Goal: Task Accomplishment & Management: Complete application form

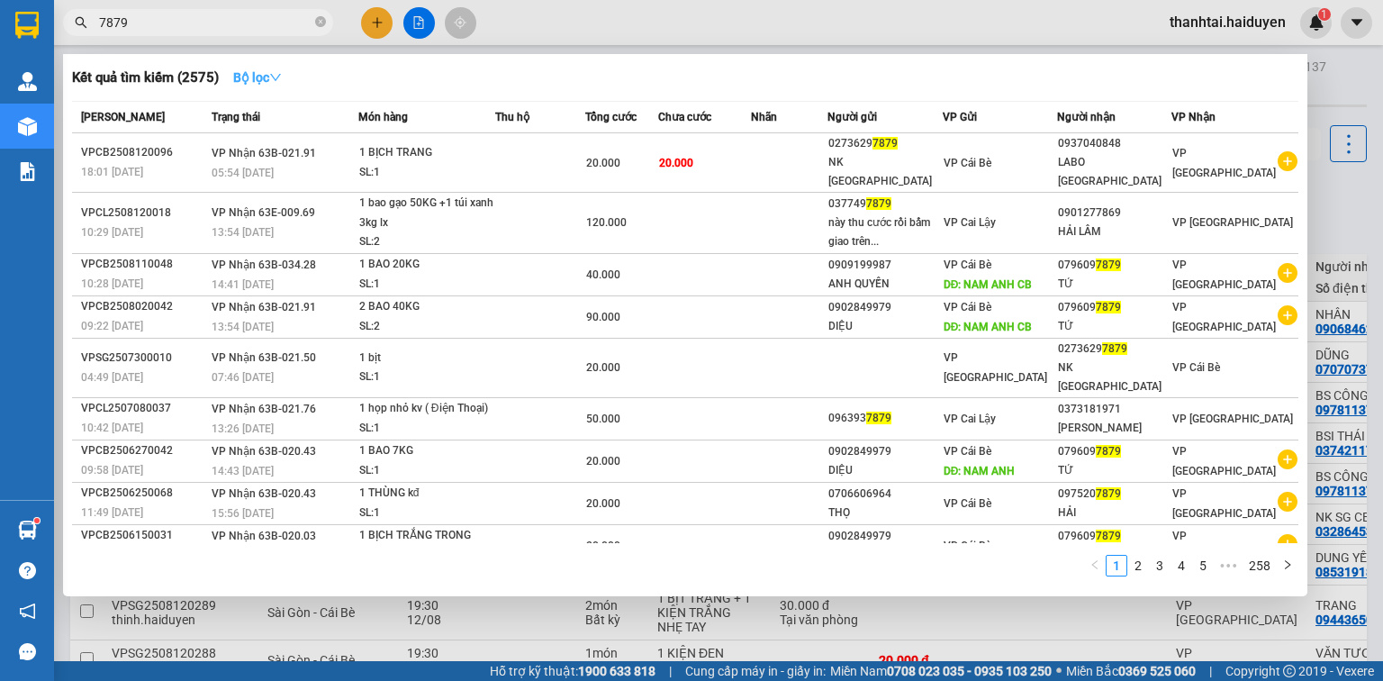
type input "7879"
click at [281, 74] on icon "down" at bounding box center [275, 77] width 13 height 13
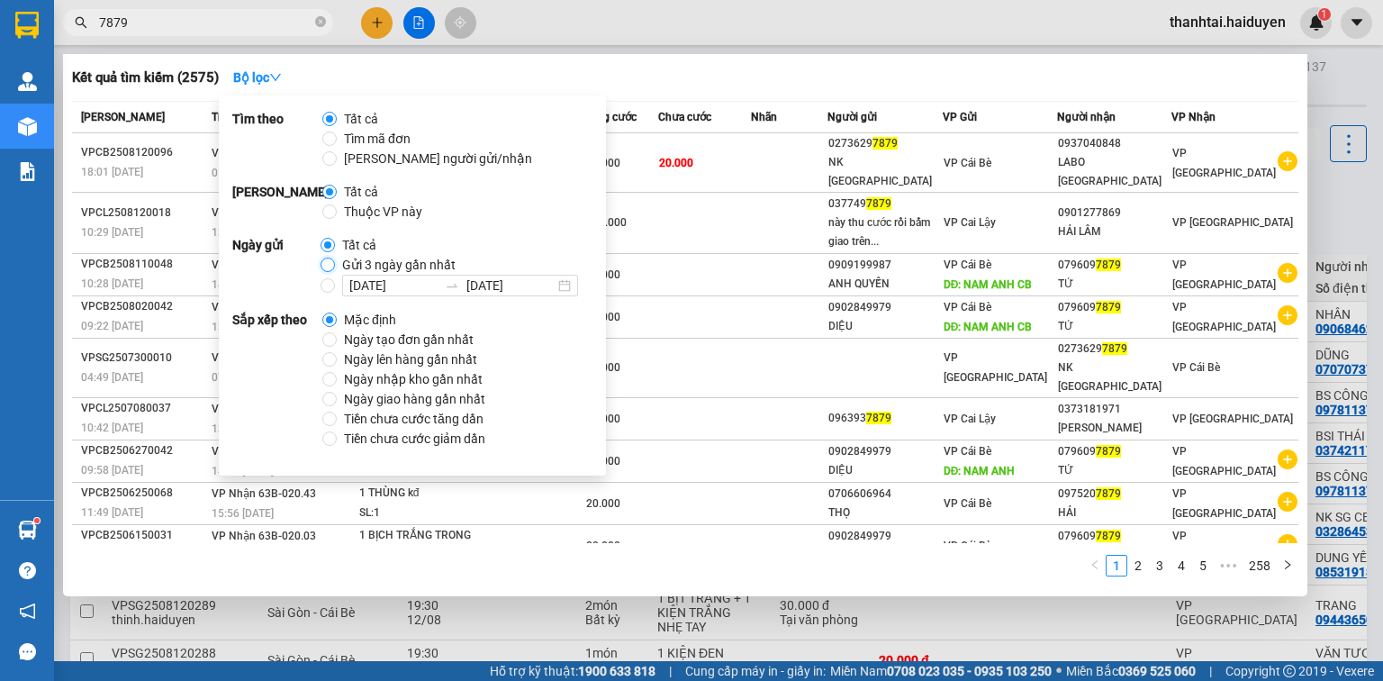
click at [327, 267] on input "Gửi 3 ngày gần nhất" at bounding box center [328, 265] width 14 height 14
radio input "true"
radio input "false"
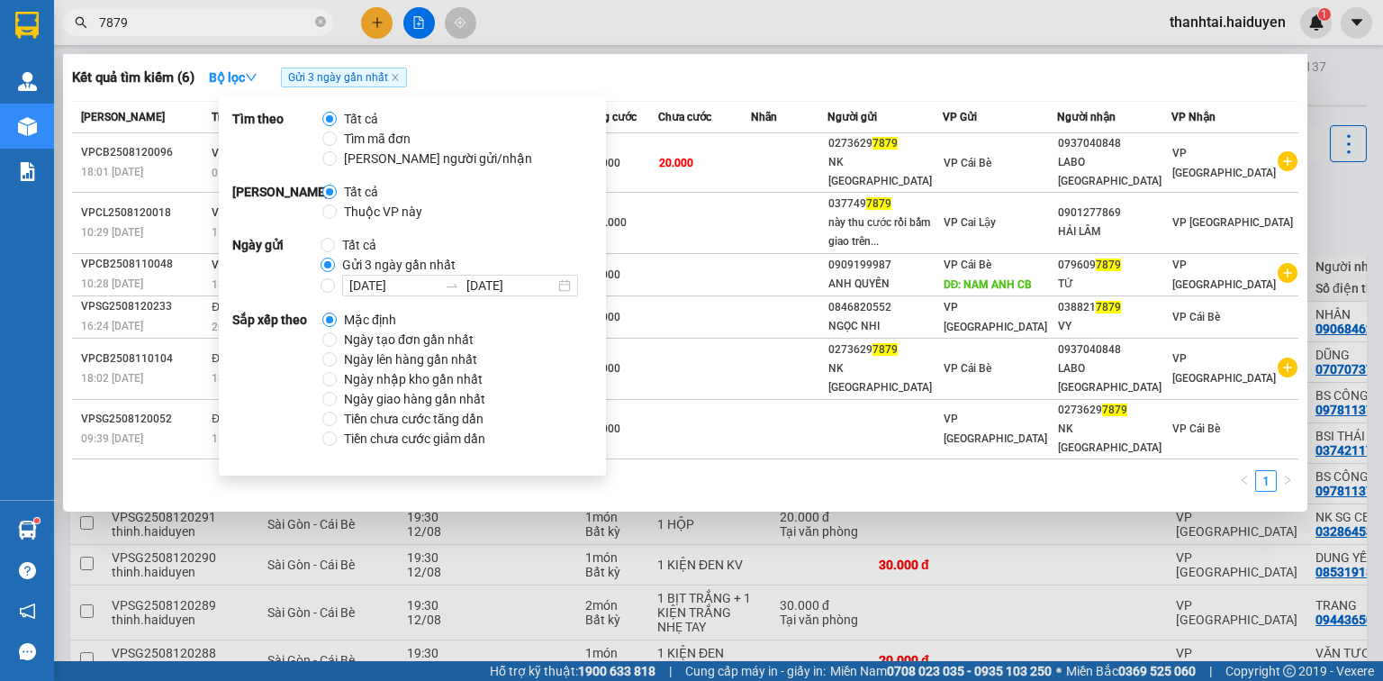
click at [205, 22] on input "7879" at bounding box center [205, 23] width 213 height 20
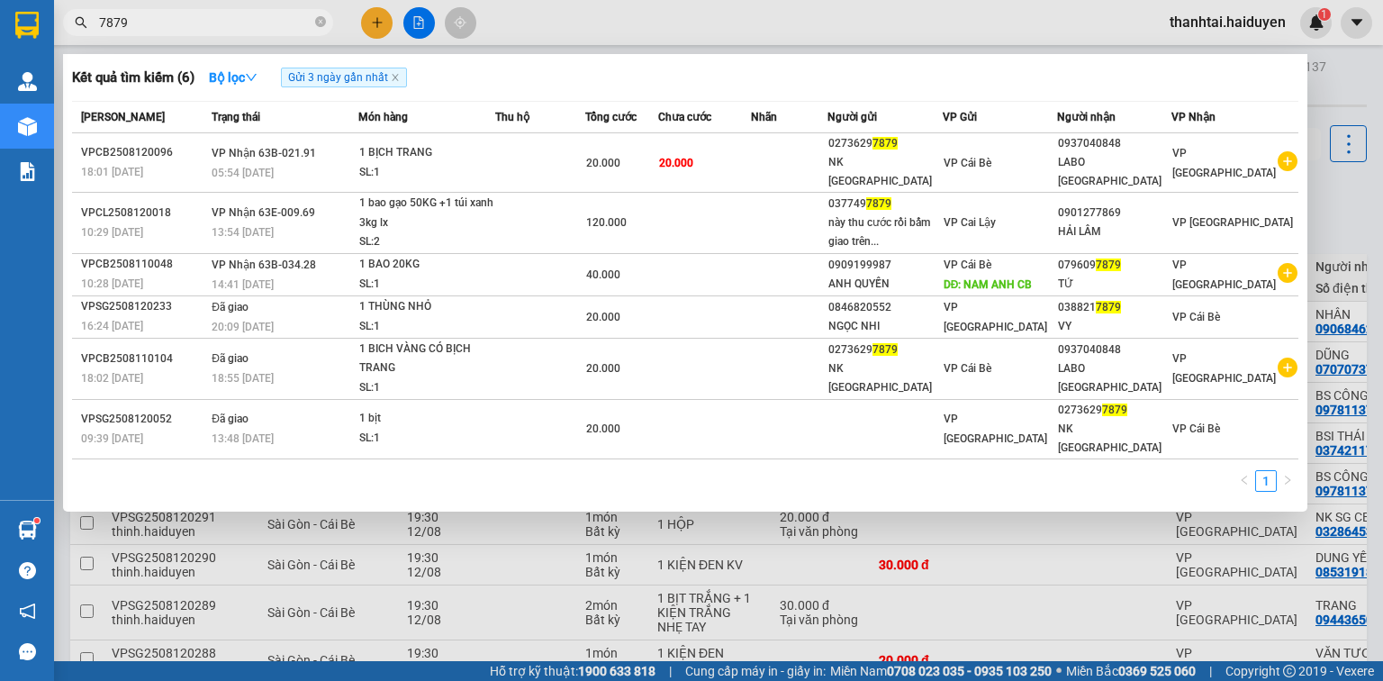
click at [174, 25] on input "7879" at bounding box center [205, 23] width 213 height 20
type input "7"
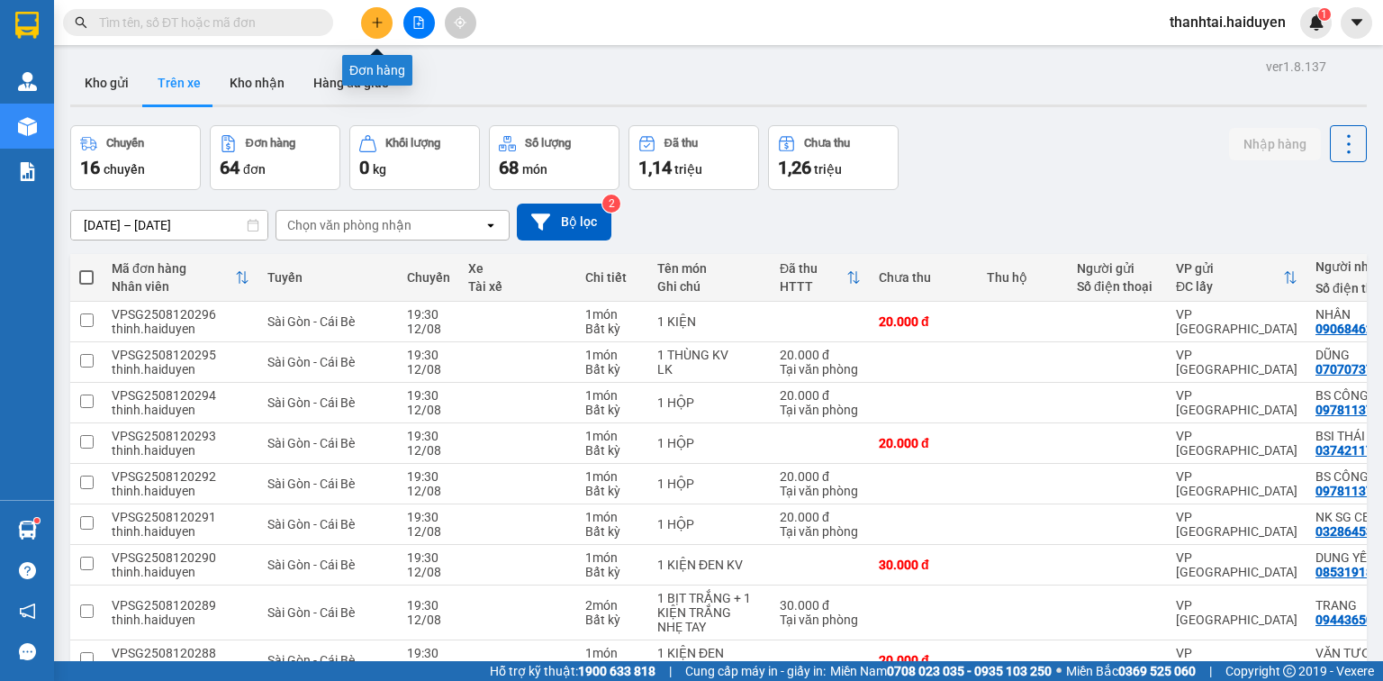
click at [371, 18] on icon "plus" at bounding box center [377, 22] width 13 height 13
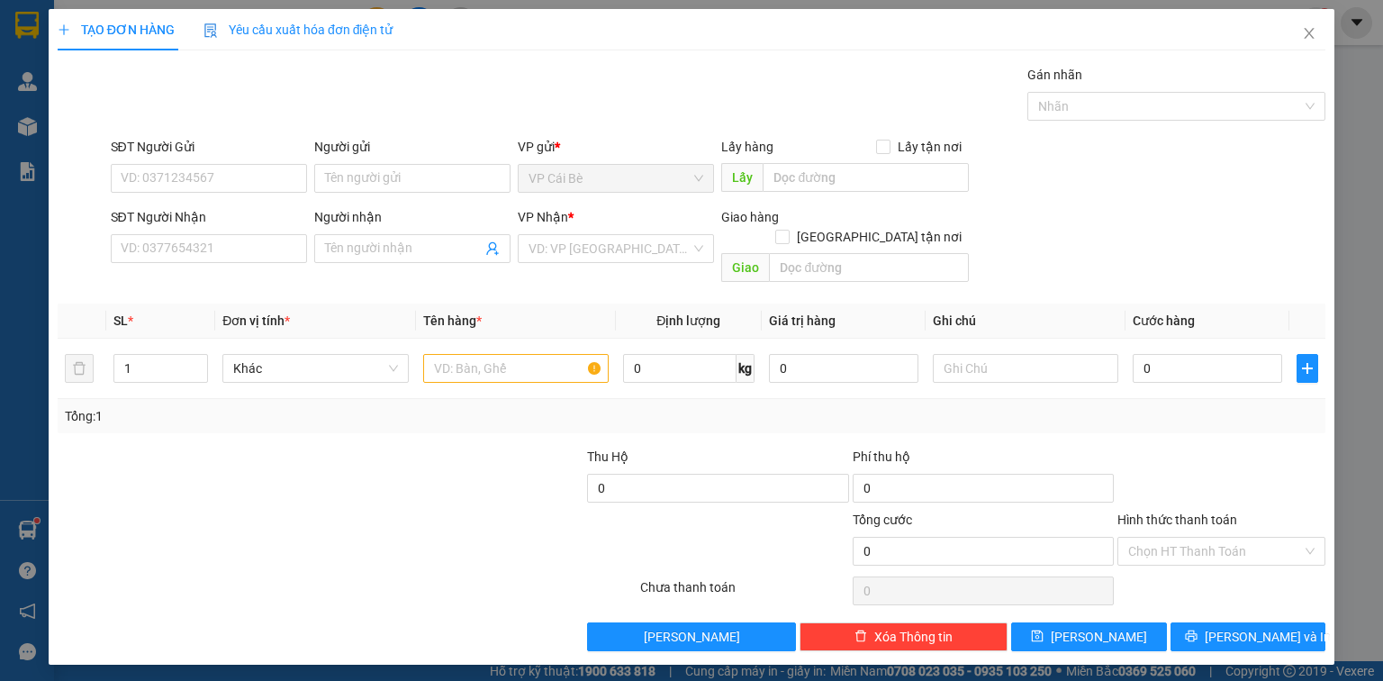
click at [251, 262] on div "SĐT Người Nhận VD: 0377654321" at bounding box center [209, 238] width 196 height 63
click at [251, 250] on input "SĐT Người Nhận" at bounding box center [209, 248] width 196 height 29
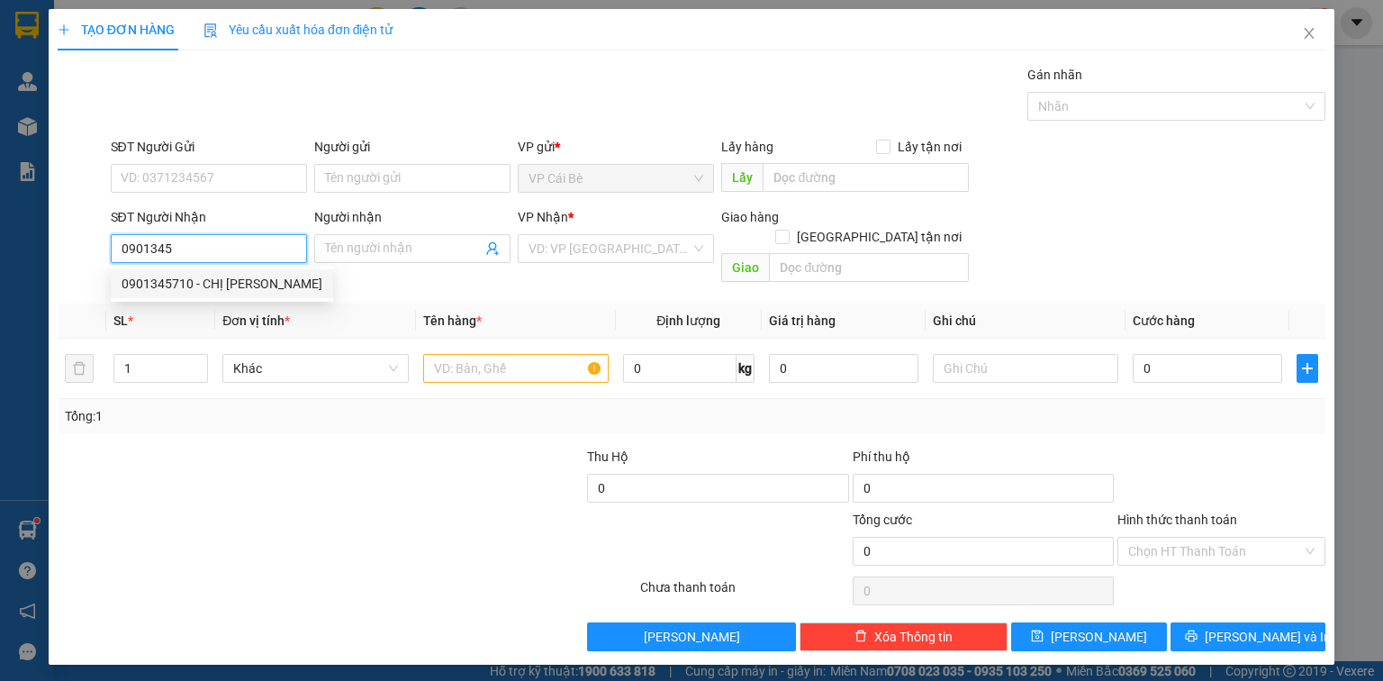
click at [169, 273] on div "0901345710 - CHỊ NHUNG" at bounding box center [222, 283] width 222 height 29
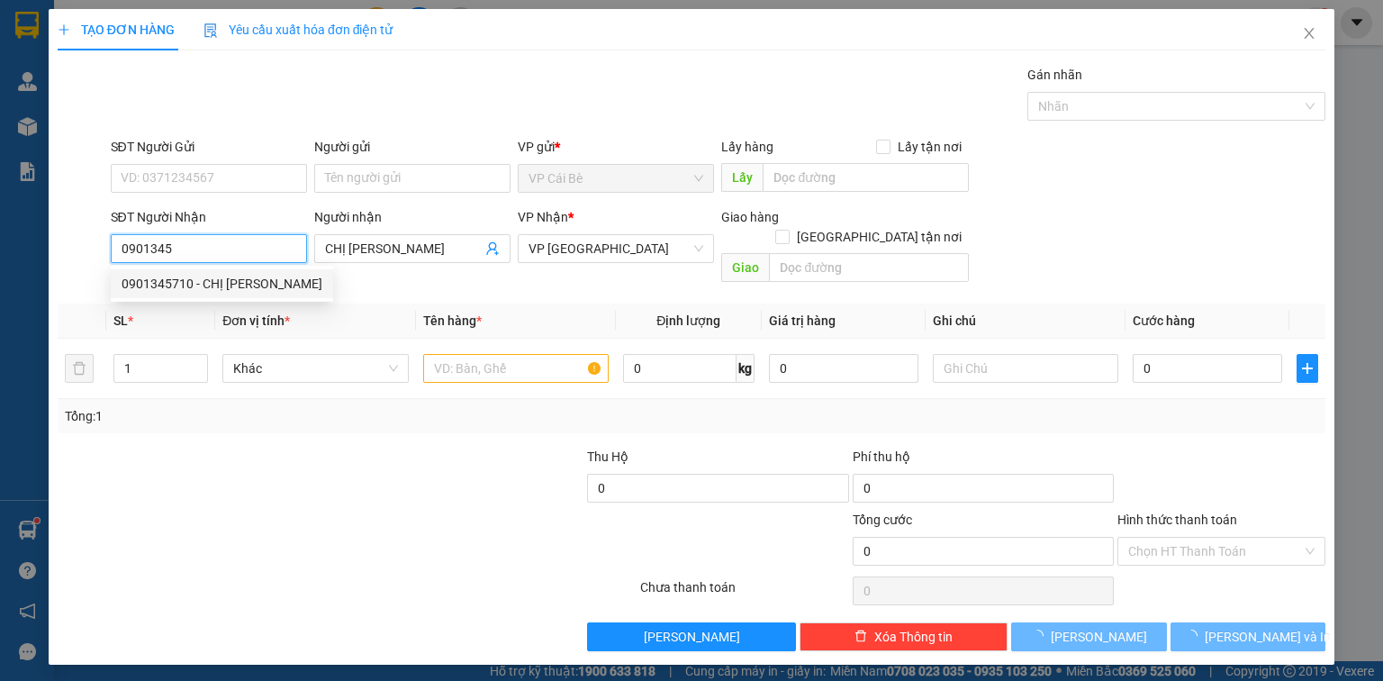
type input "0901345710"
type input "CHỊ [PERSON_NAME]"
type input "20.000"
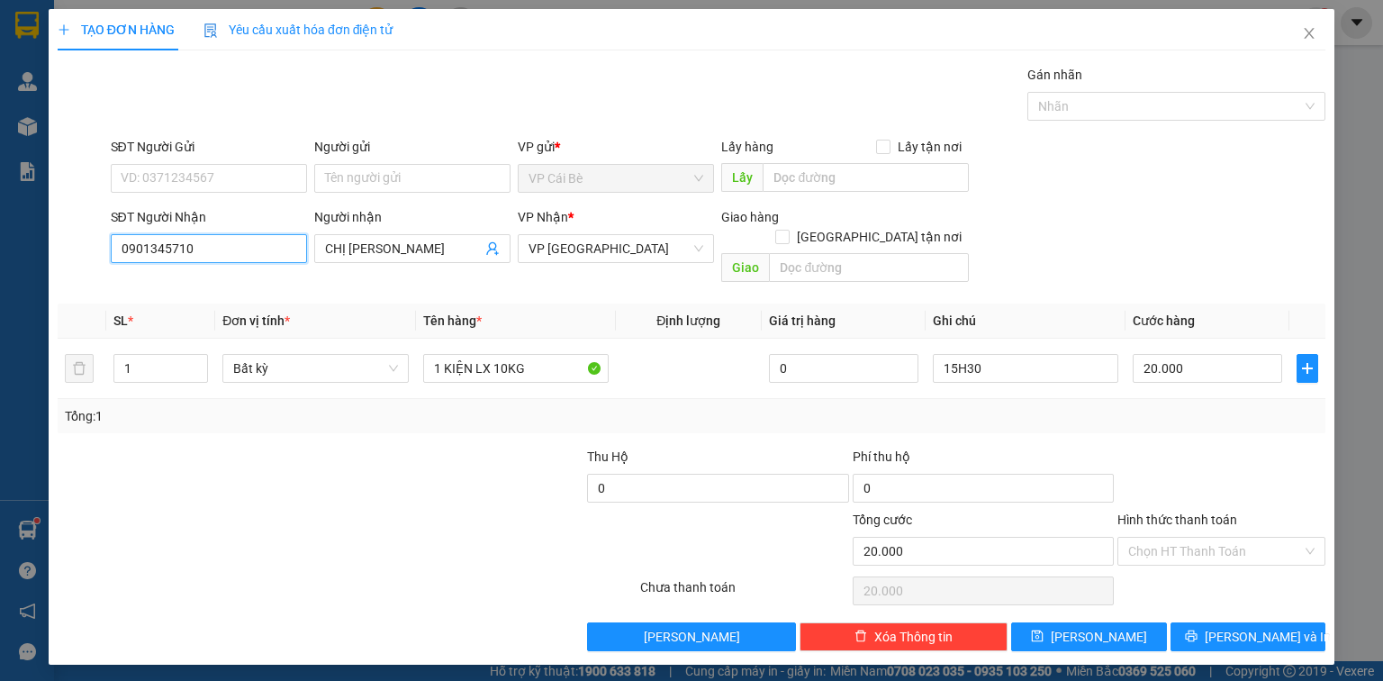
type input "0901345710"
click at [177, 276] on div "Transit Pickup Surcharge Ids Transit Deliver Surcharge Ids Transit Deliver Surc…" at bounding box center [692, 358] width 1268 height 586
click at [187, 179] on input "SĐT Người Gửi" at bounding box center [209, 178] width 196 height 29
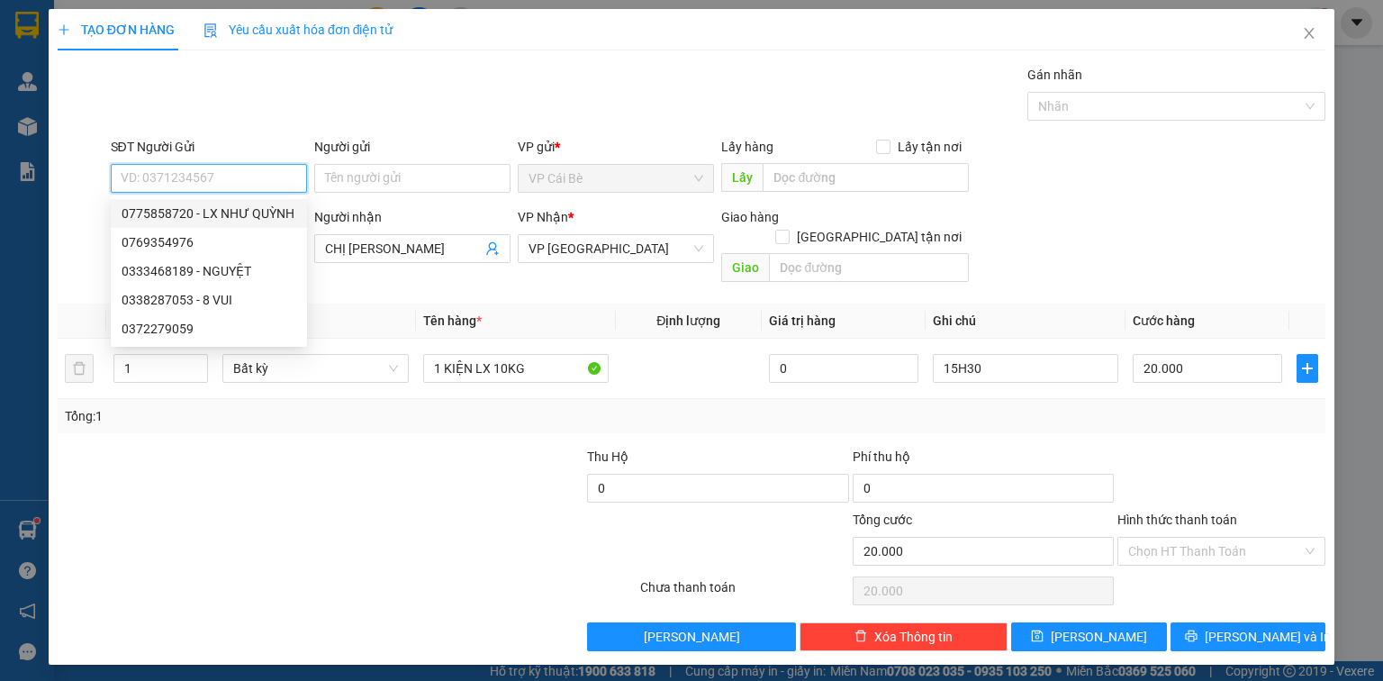
click at [256, 212] on div "0775858720 - LX NHƯ QUỲNH" at bounding box center [209, 214] width 175 height 20
type input "0775858720"
type input "LX NHƯ QUỲNH"
type input "CHÁO CA QUÊ HUONG"
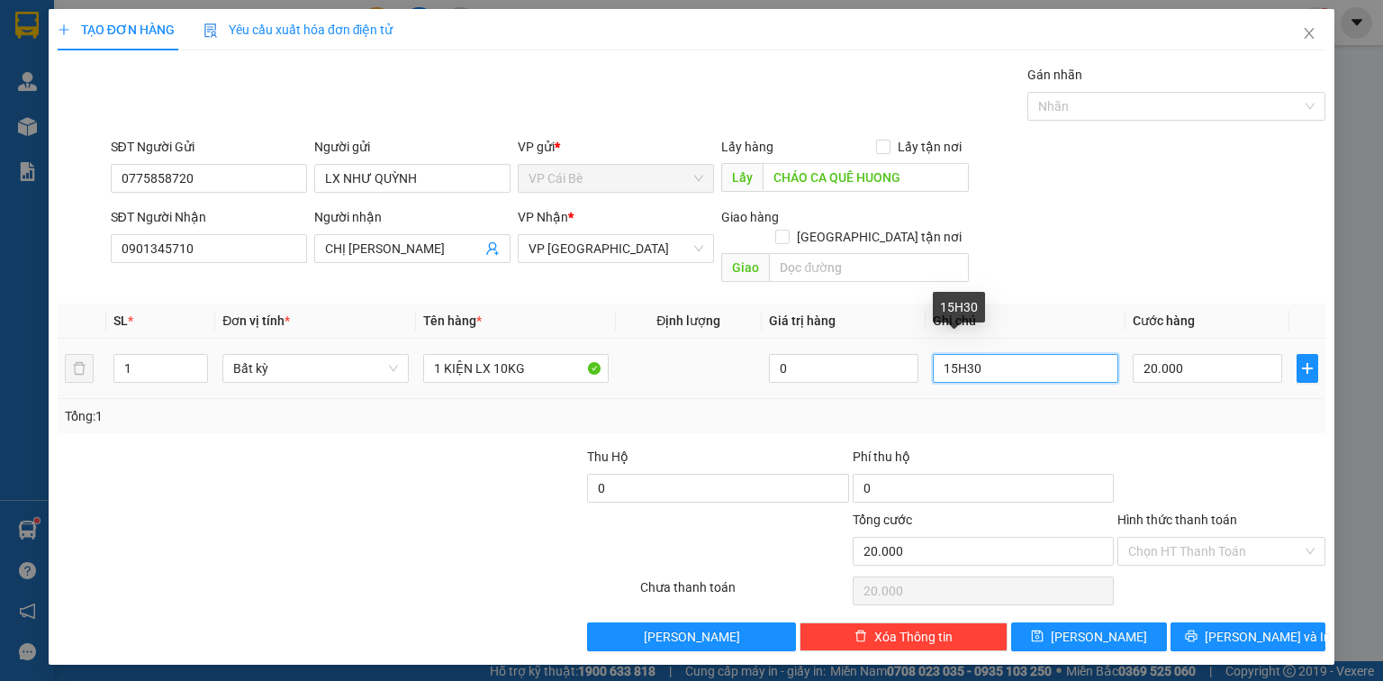
click at [958, 354] on input "15H30" at bounding box center [1026, 368] width 186 height 29
type input "8H30"
click at [1137, 422] on div "Transit Pickup Surcharge Ids Transit Deliver Surcharge Ids Transit Deliver Surc…" at bounding box center [692, 358] width 1268 height 586
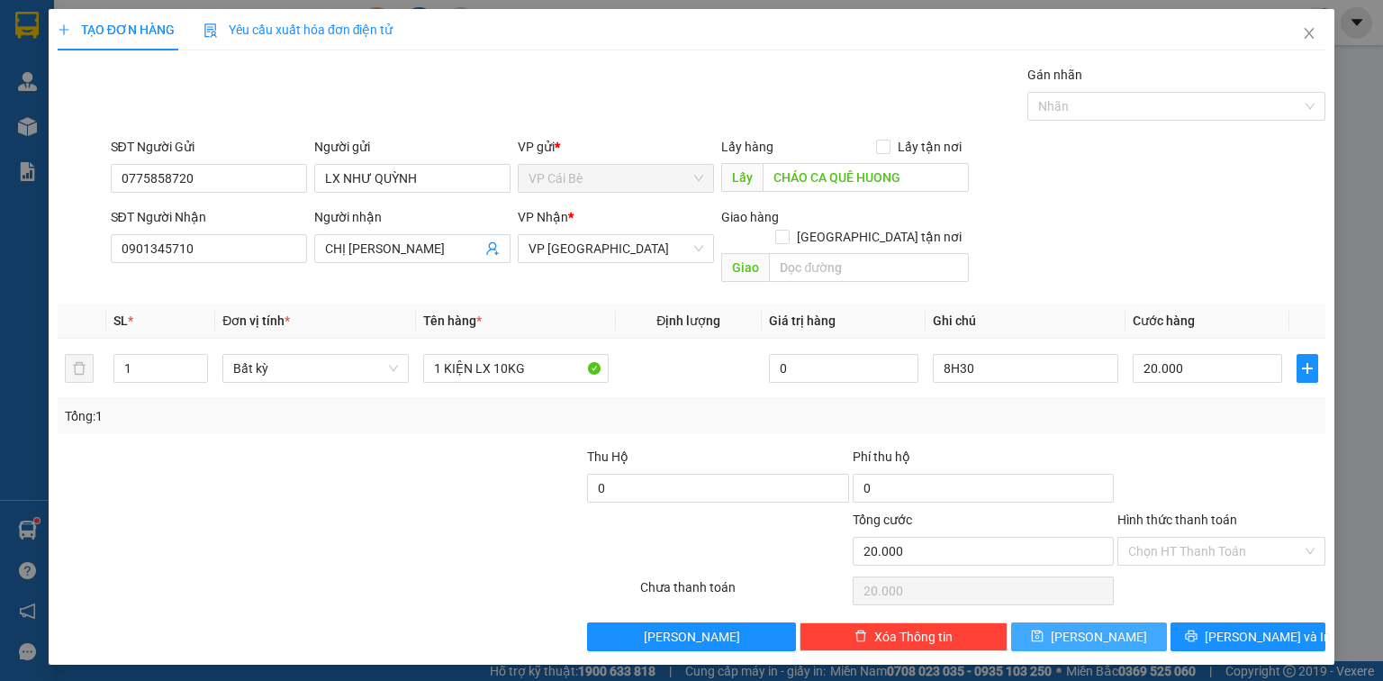
click at [1140, 622] on button "[PERSON_NAME]" at bounding box center [1089, 636] width 156 height 29
type input "0"
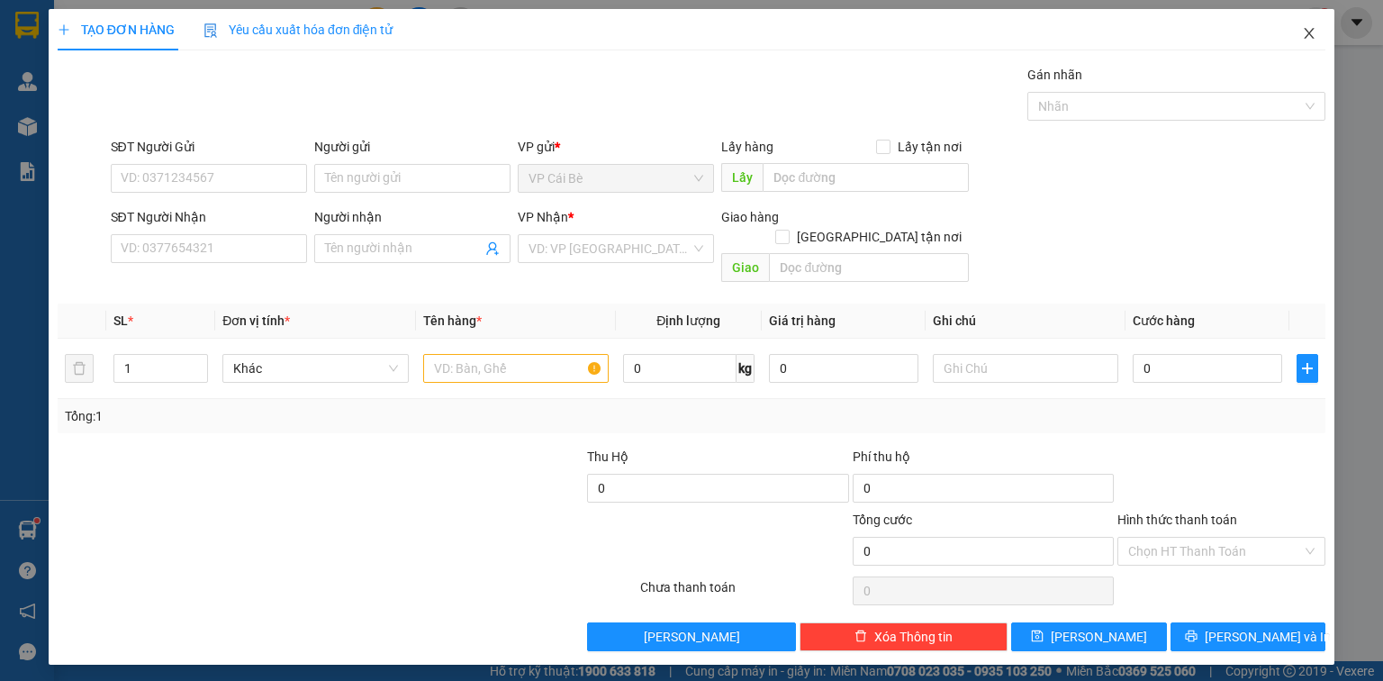
click at [1309, 39] on icon "close" at bounding box center [1309, 33] width 14 height 14
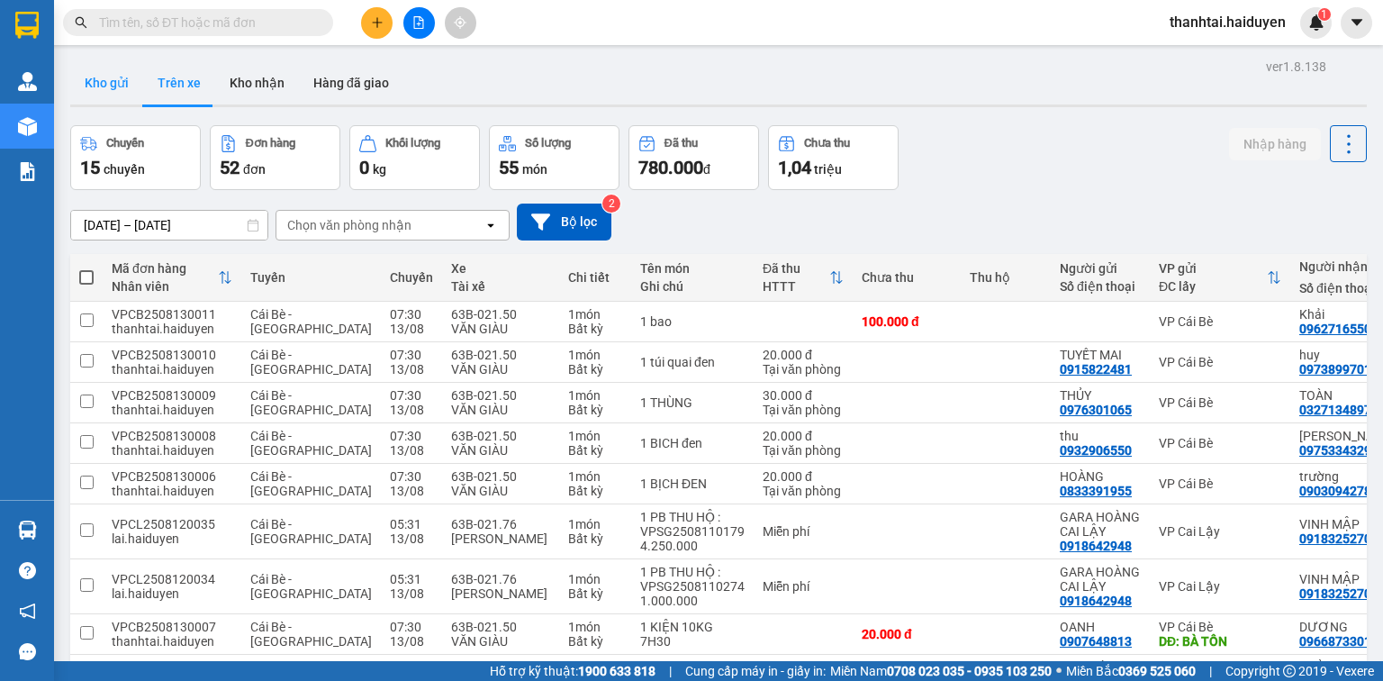
click at [85, 82] on button "Kho gửi" at bounding box center [106, 82] width 73 height 43
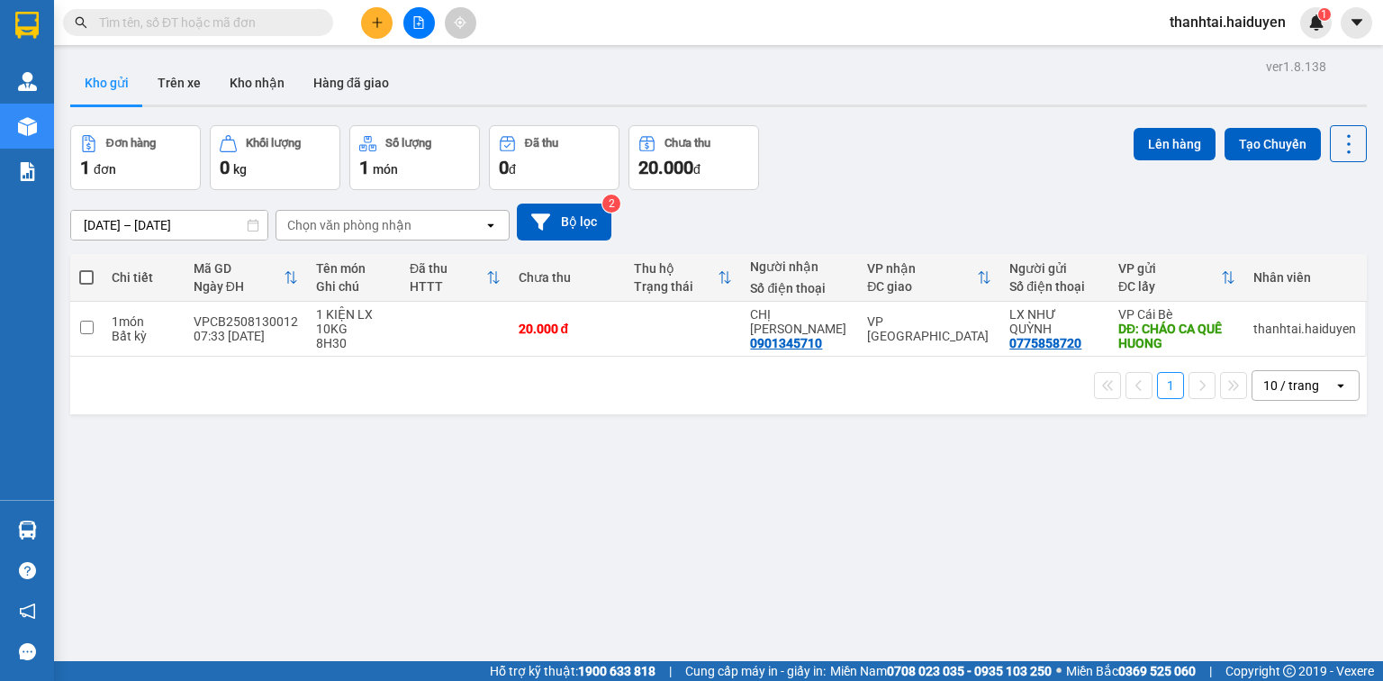
click at [268, 24] on input "text" at bounding box center [205, 23] width 213 height 20
click at [367, 20] on button at bounding box center [377, 23] width 32 height 32
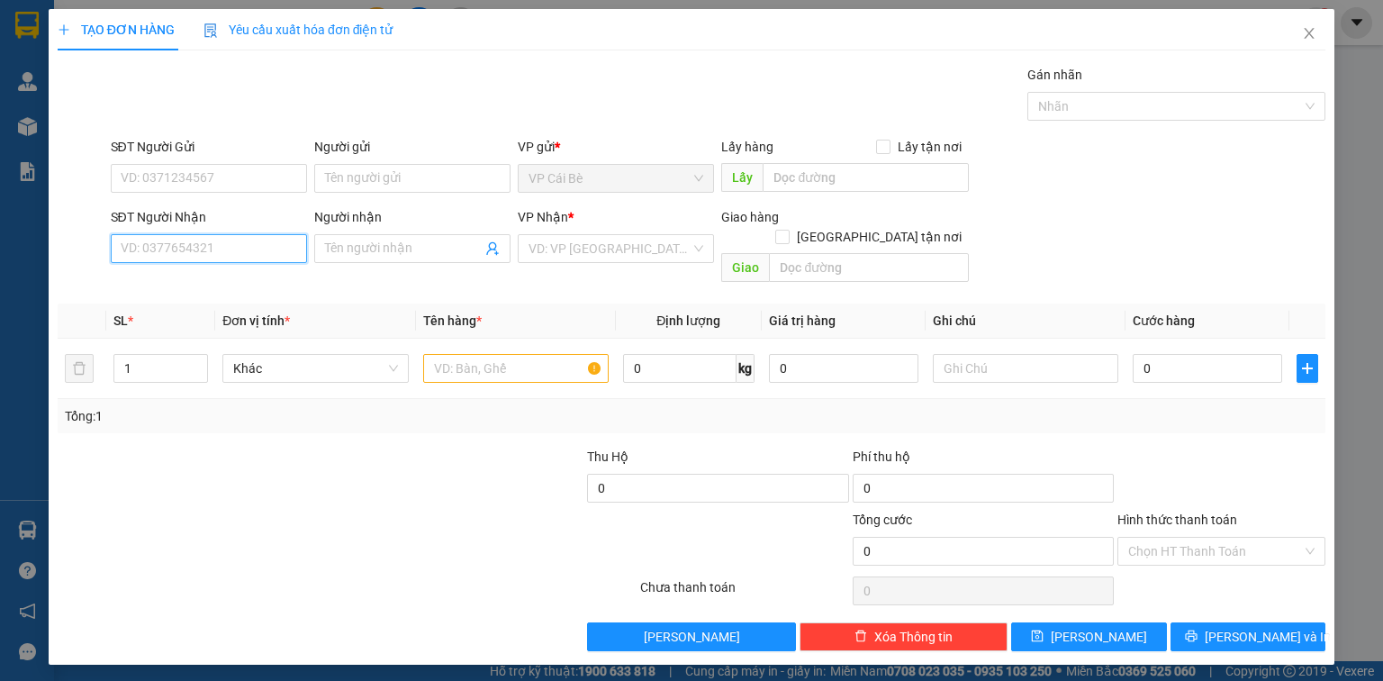
click at [224, 249] on input "SĐT Người Nhận" at bounding box center [209, 248] width 196 height 29
click at [238, 276] on div "0906760959 - TOÀN" at bounding box center [209, 284] width 175 height 20
type input "0906760959"
type input "TOÀN"
type input "40.000"
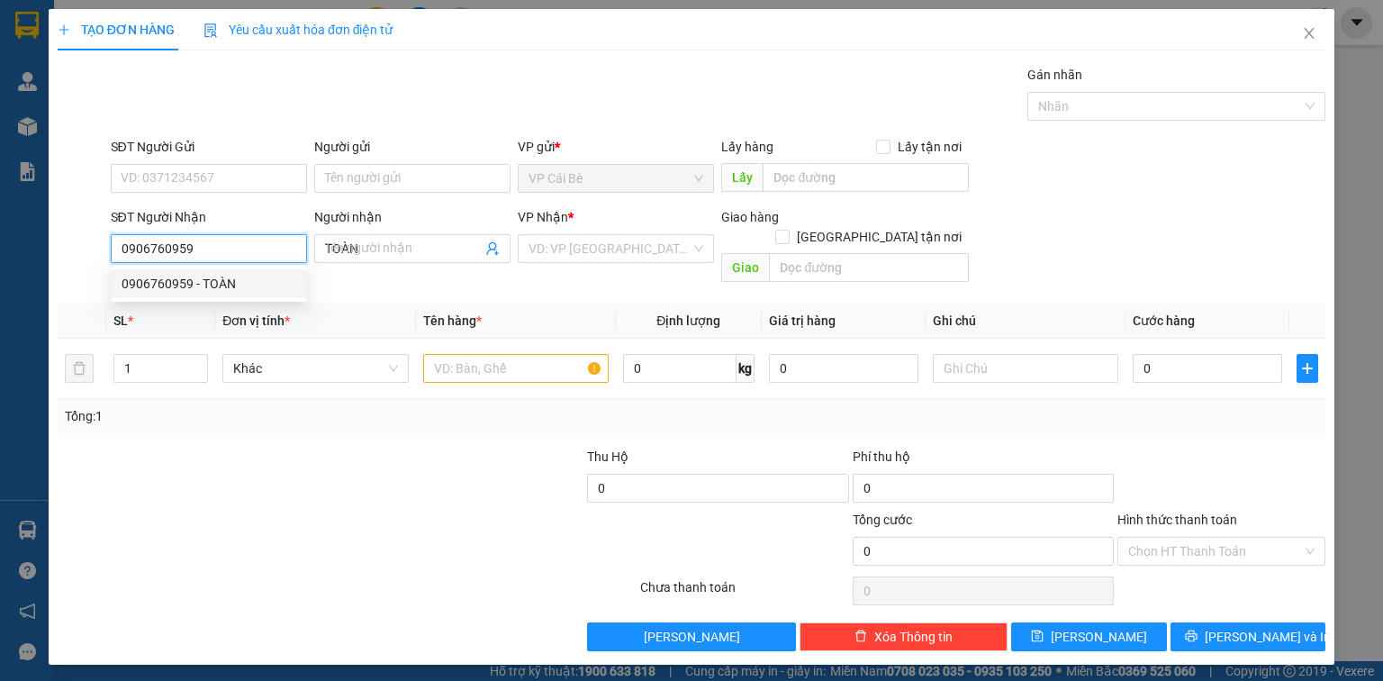
type input "40.000"
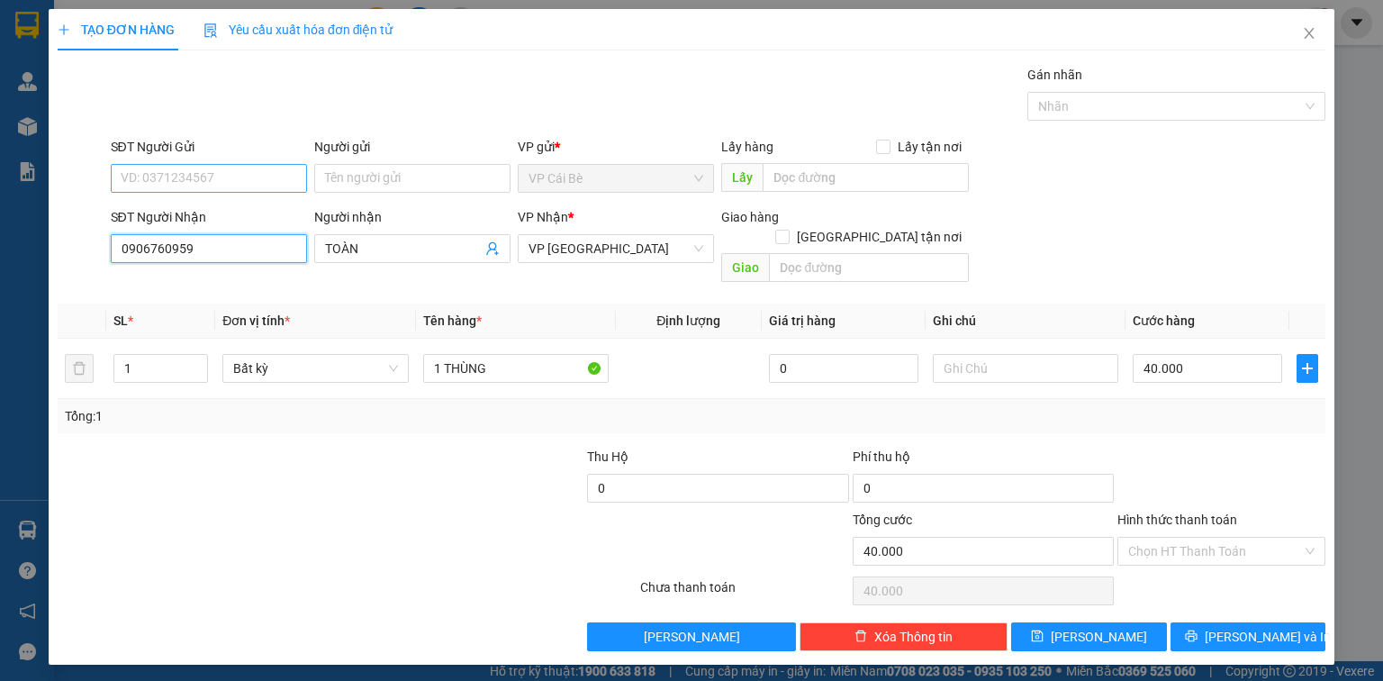
type input "0906760959"
click at [184, 179] on input "SĐT Người Gửi" at bounding box center [209, 178] width 196 height 29
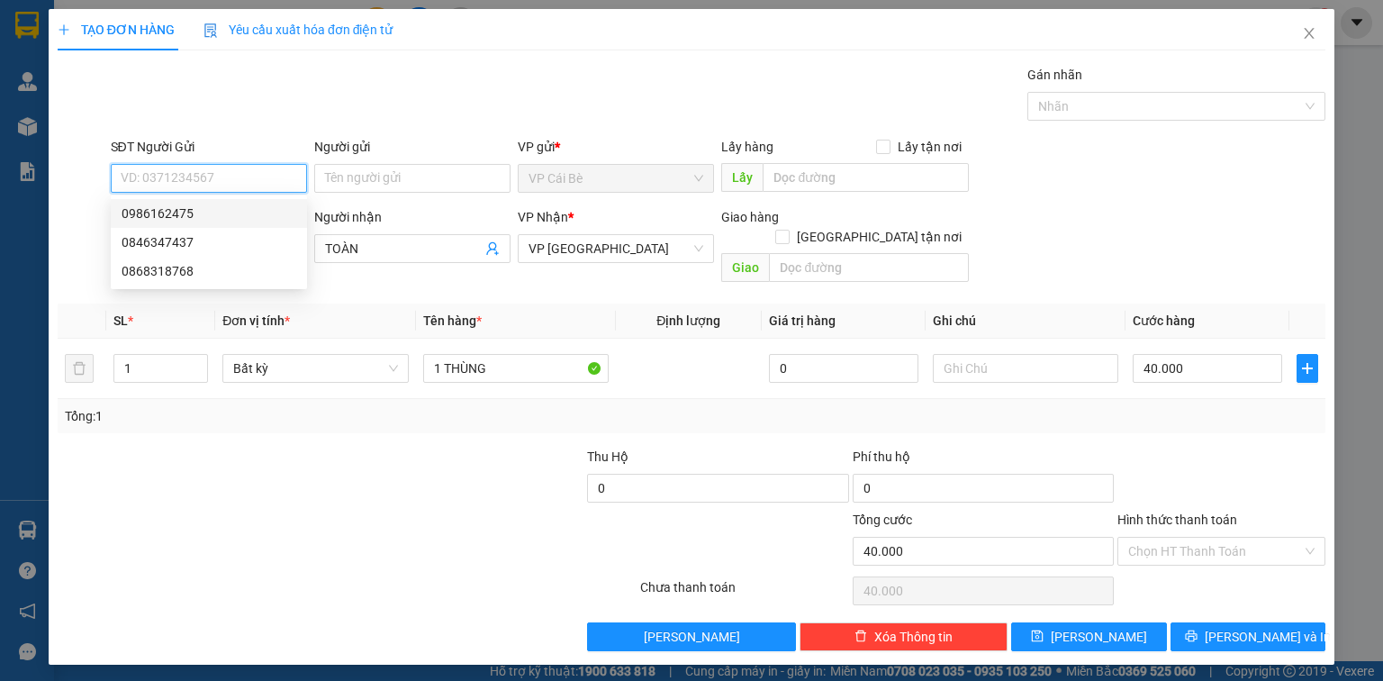
click at [200, 177] on input "SĐT Người Gửi" at bounding box center [209, 178] width 196 height 29
type input "0939763791"
click at [228, 209] on div "0939763791 - TIẾP" at bounding box center [209, 214] width 175 height 20
type input "TIẾP"
type input "30.000"
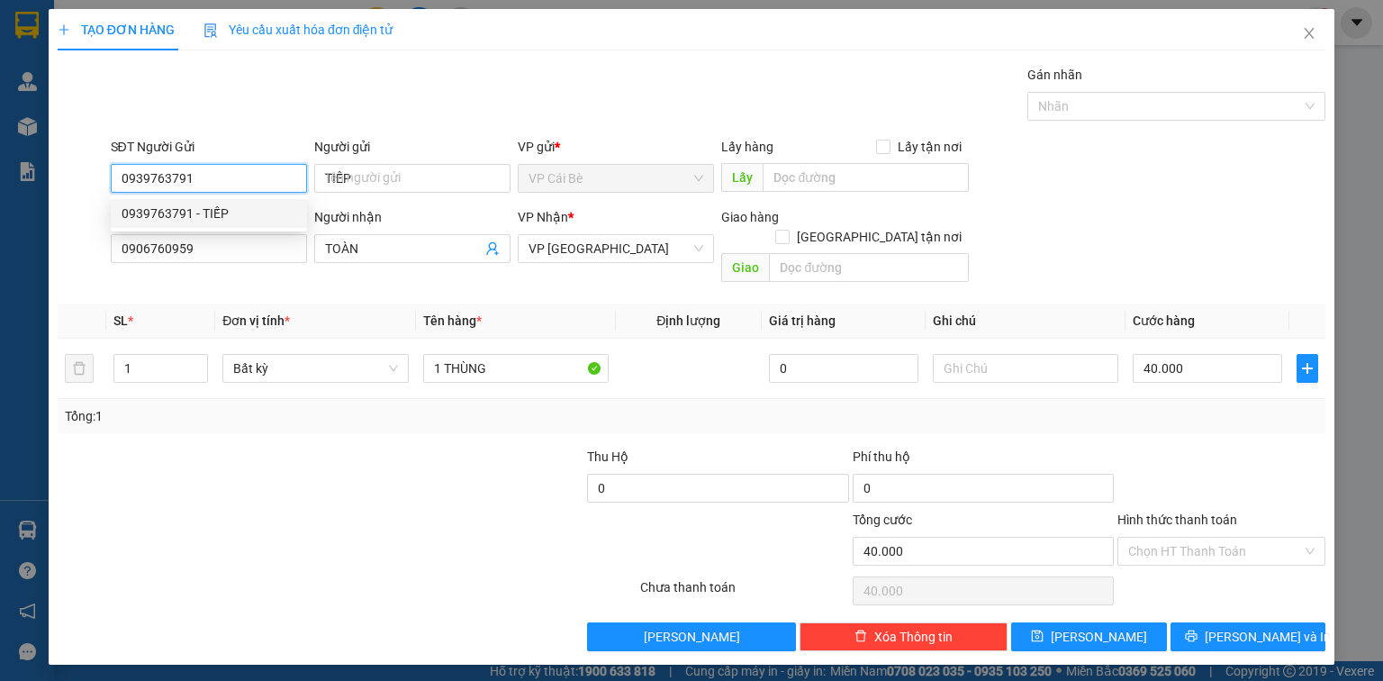
type input "30.000"
type input "0939763791"
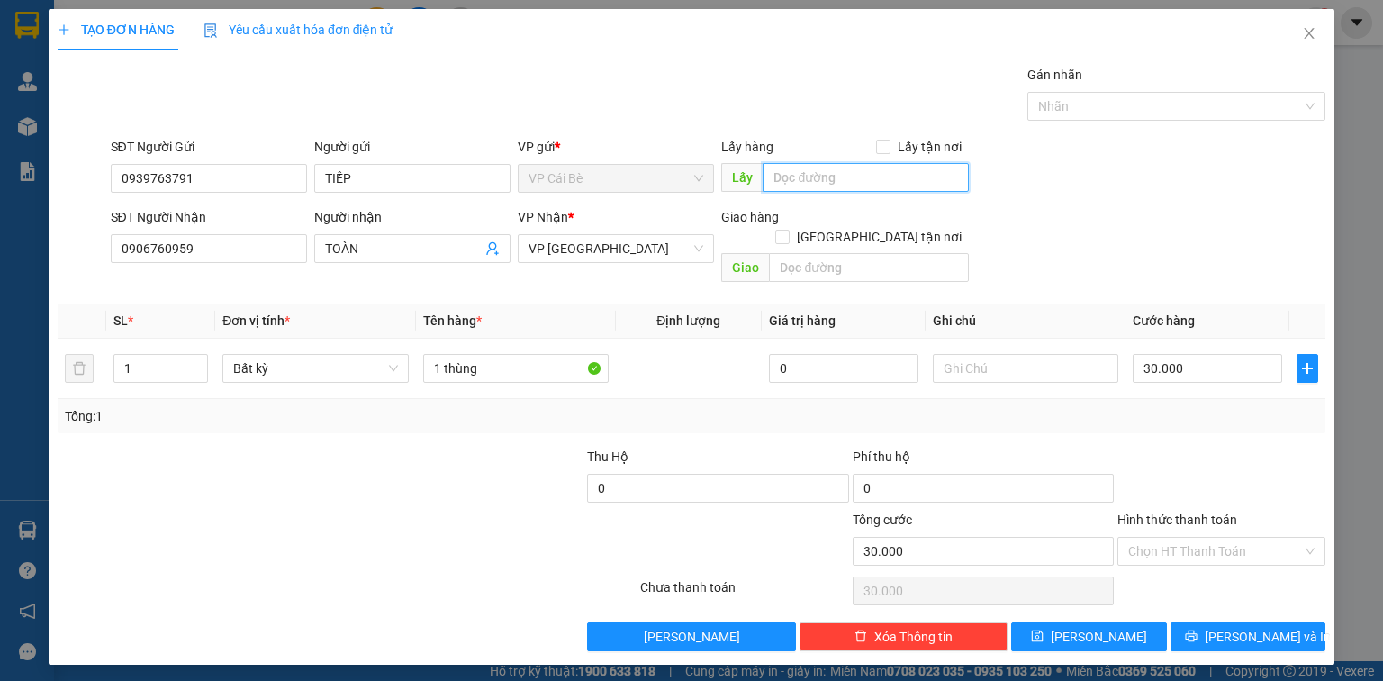
click at [806, 178] on input "text" at bounding box center [866, 177] width 206 height 29
type input "NAM ANH CB"
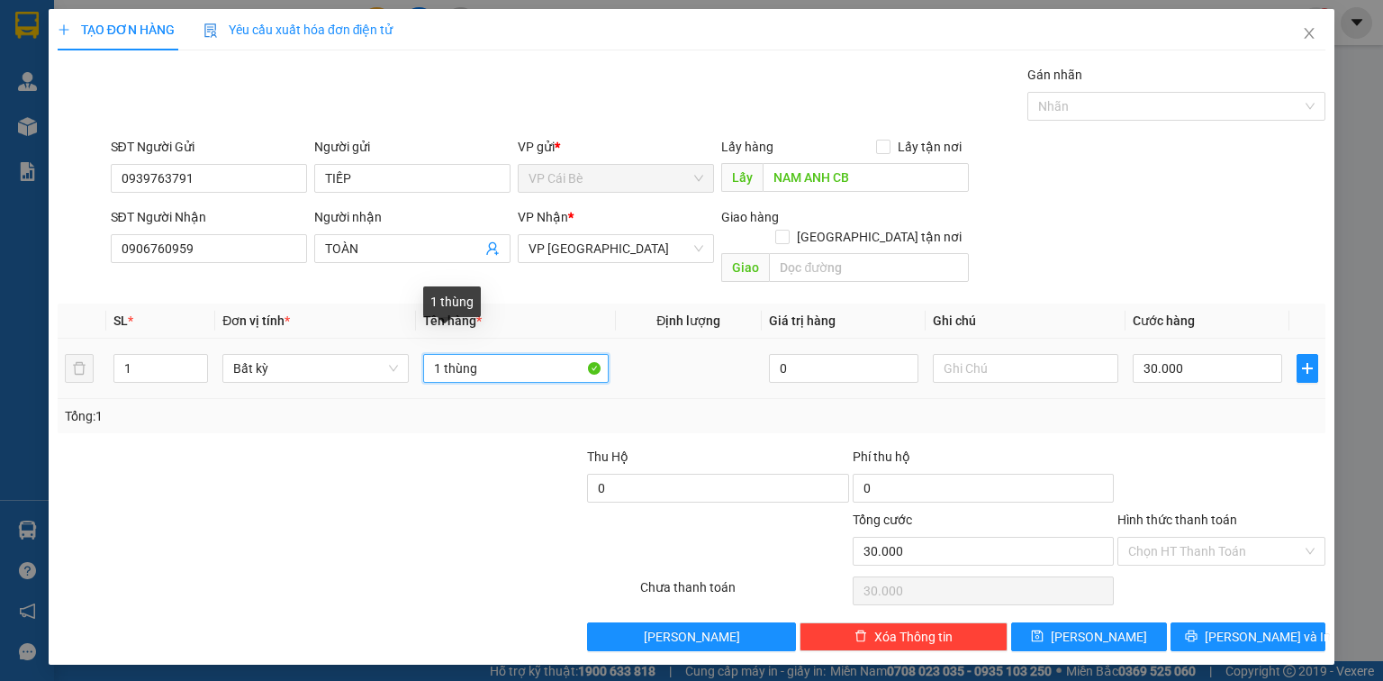
drag, startPoint x: 507, startPoint y: 349, endPoint x: 442, endPoint y: 350, distance: 64.8
click at [442, 354] on input "1 thùng" at bounding box center [516, 368] width 186 height 29
type input "1 TIỆP HS"
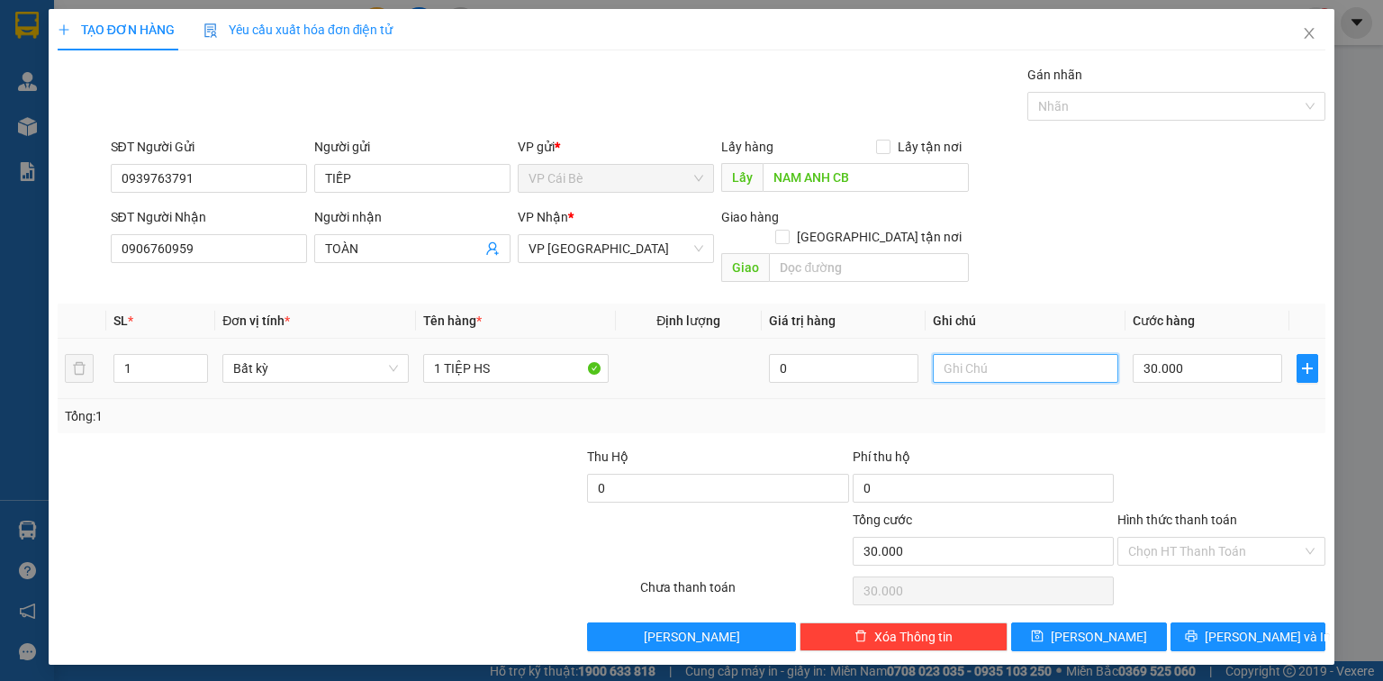
click at [1001, 357] on input "text" at bounding box center [1026, 368] width 186 height 29
type input "8H30"
click at [1225, 354] on input "30.000" at bounding box center [1208, 368] width 150 height 29
type input "2"
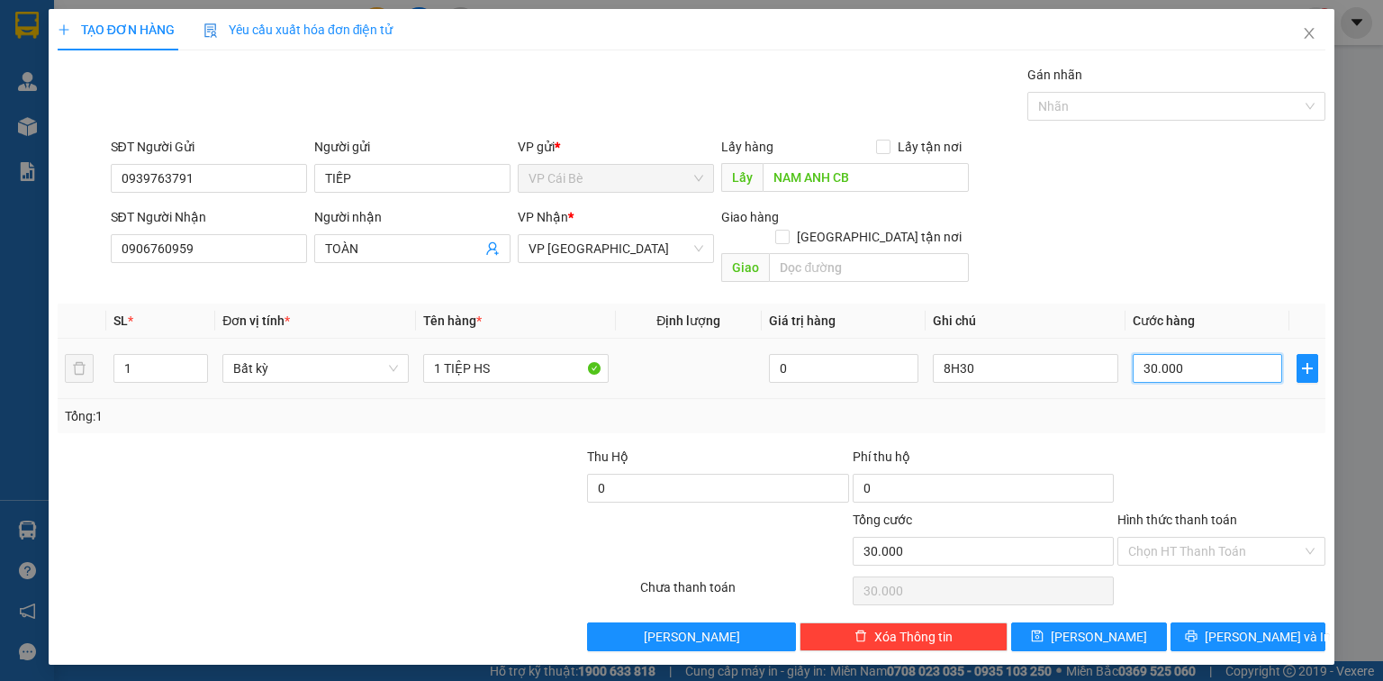
type input "2"
type input "20"
type input "20.000"
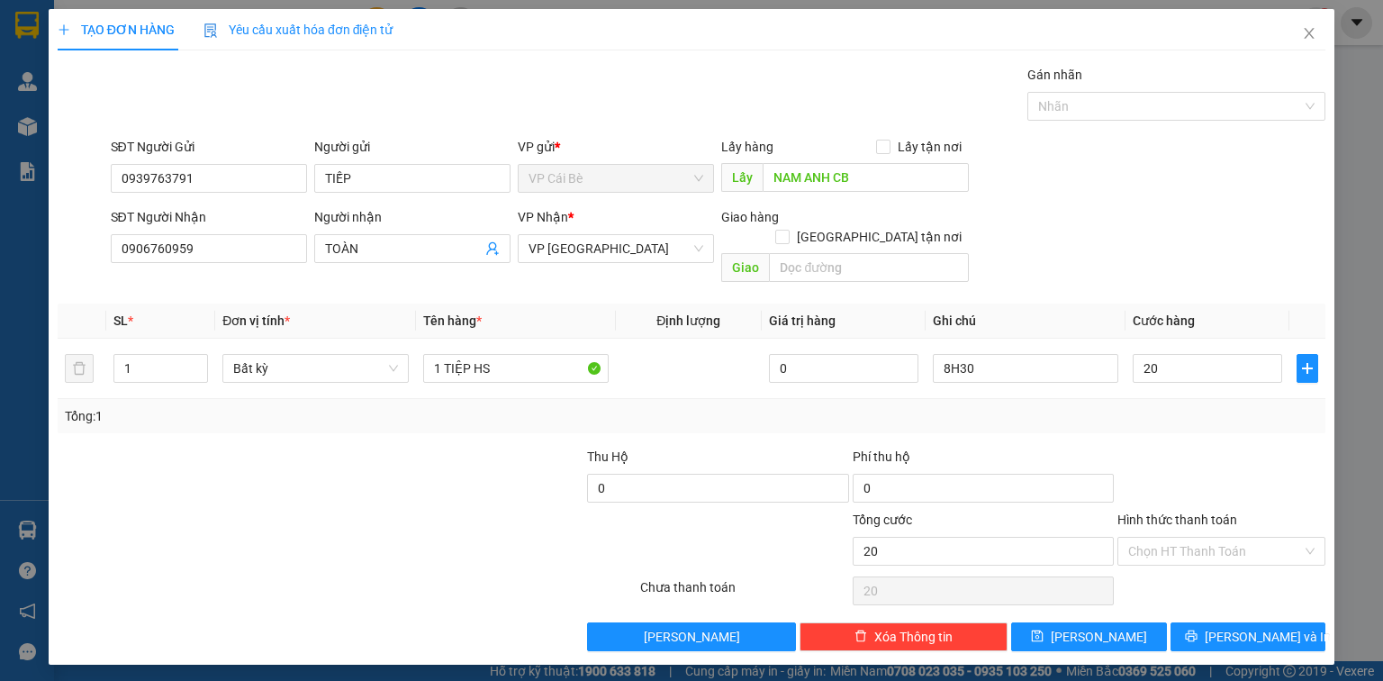
type input "20.000"
click at [1228, 406] on div "Tổng: 1" at bounding box center [692, 416] width 1254 height 20
click at [1201, 538] on input "Hình thức thanh toán" at bounding box center [1215, 551] width 174 height 27
click at [1192, 566] on div "Tại văn phòng" at bounding box center [1221, 566] width 186 height 20
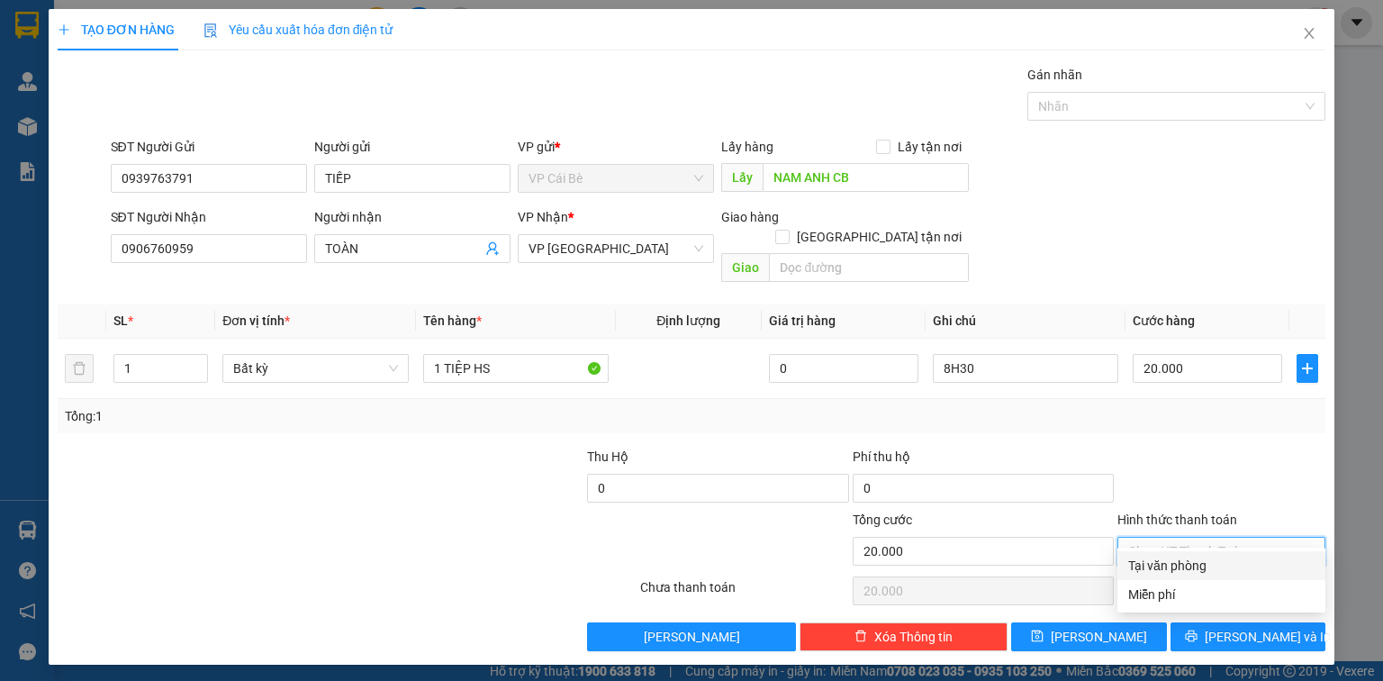
type input "0"
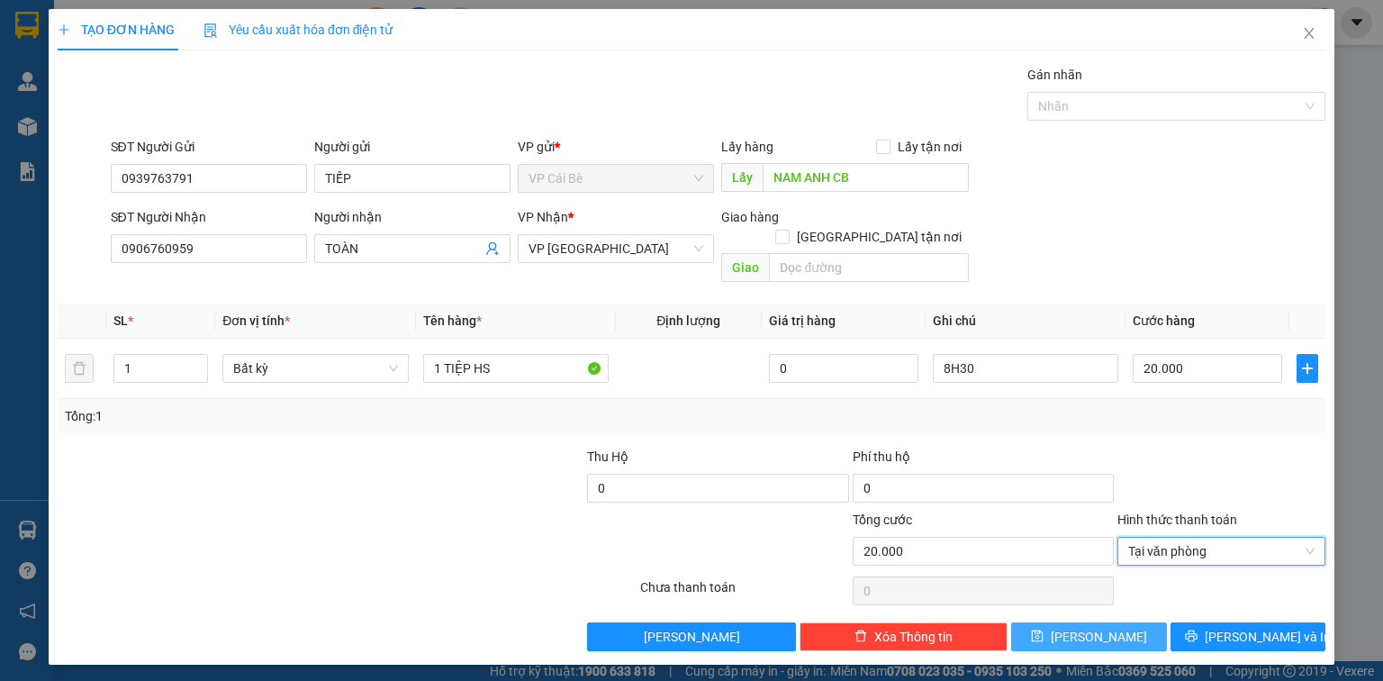
click at [1098, 627] on span "[PERSON_NAME]" at bounding box center [1099, 637] width 96 height 20
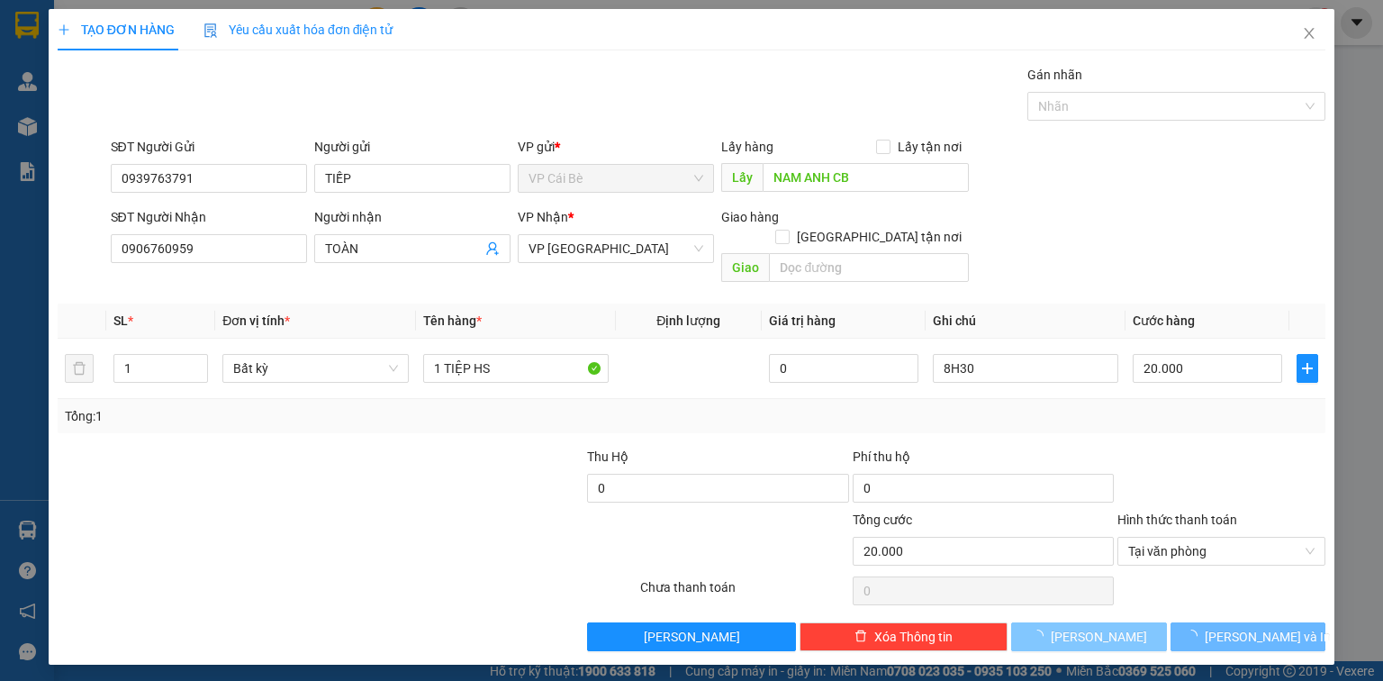
type input "0"
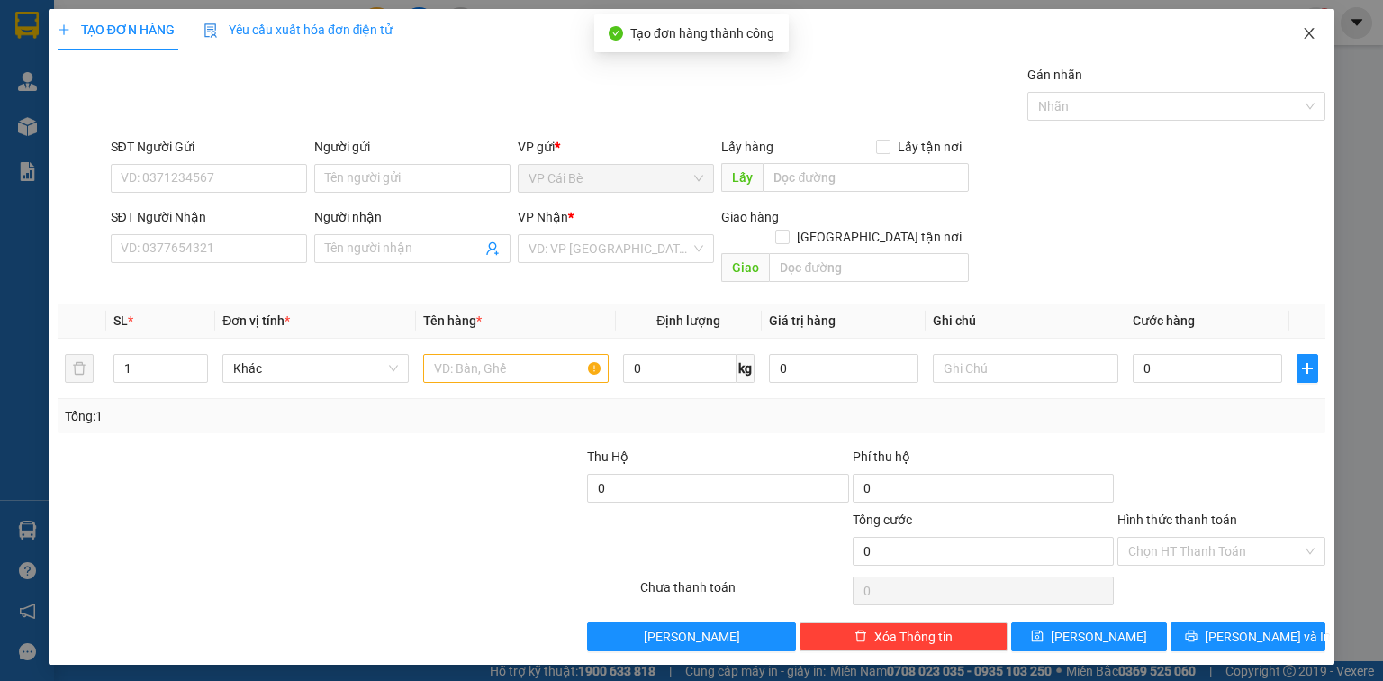
click at [1307, 30] on icon "close" at bounding box center [1309, 33] width 14 height 14
